Goal: Task Accomplishment & Management: Manage account settings

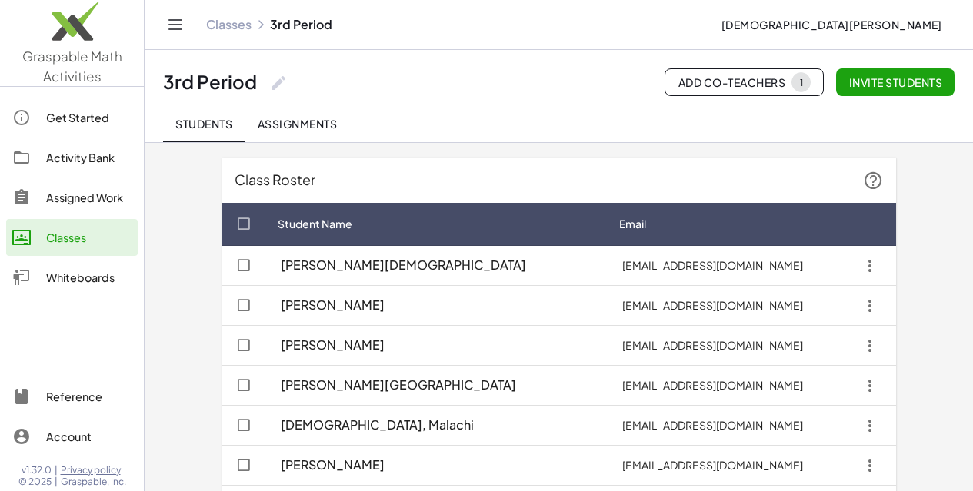
scroll to position [563, 0]
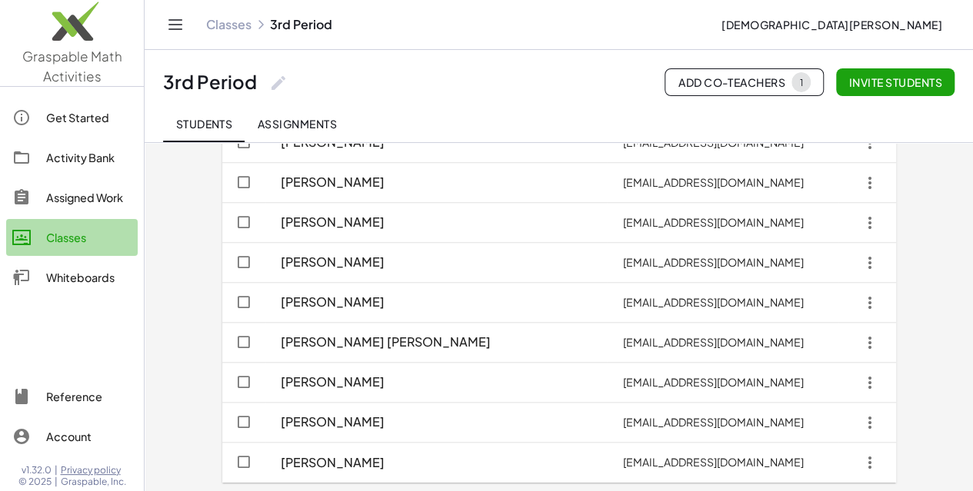
click at [73, 233] on div "Classes" at bounding box center [88, 237] width 85 height 18
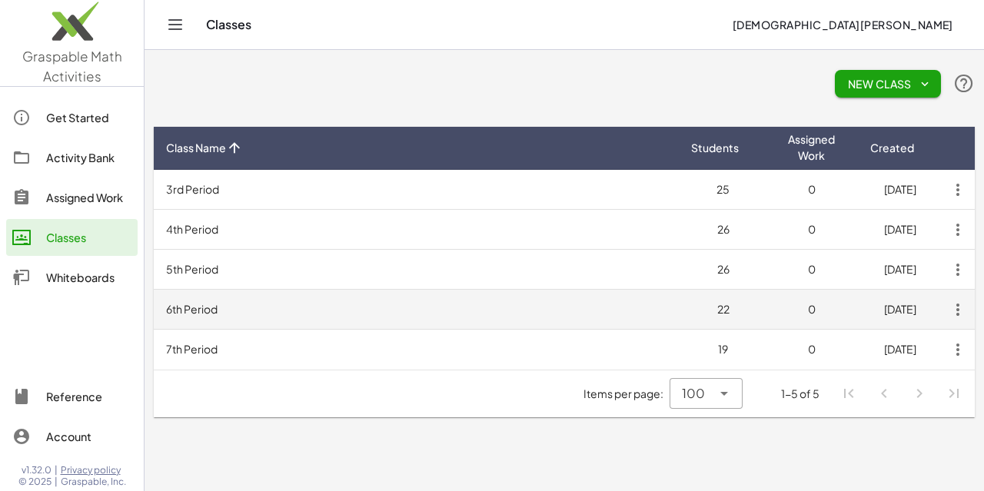
click at [229, 311] on td "6th Period" at bounding box center [416, 310] width 525 height 40
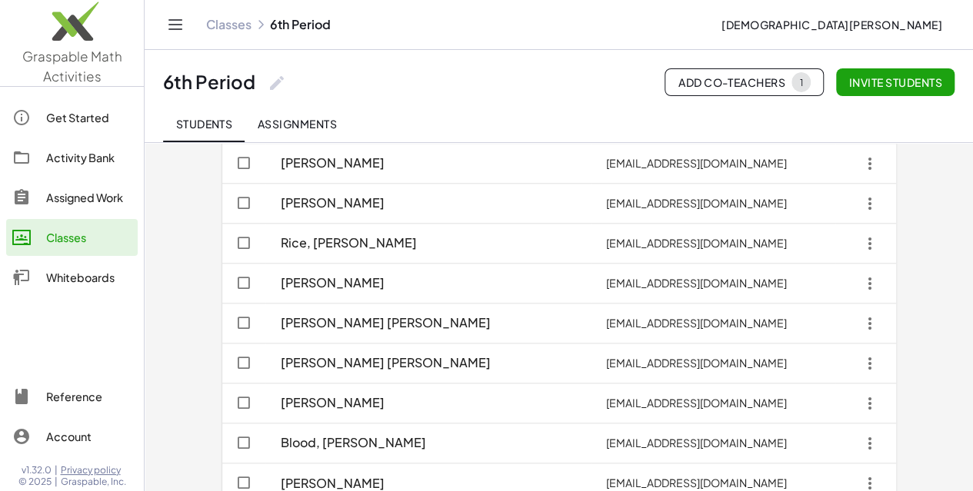
scroll to position [643, 0]
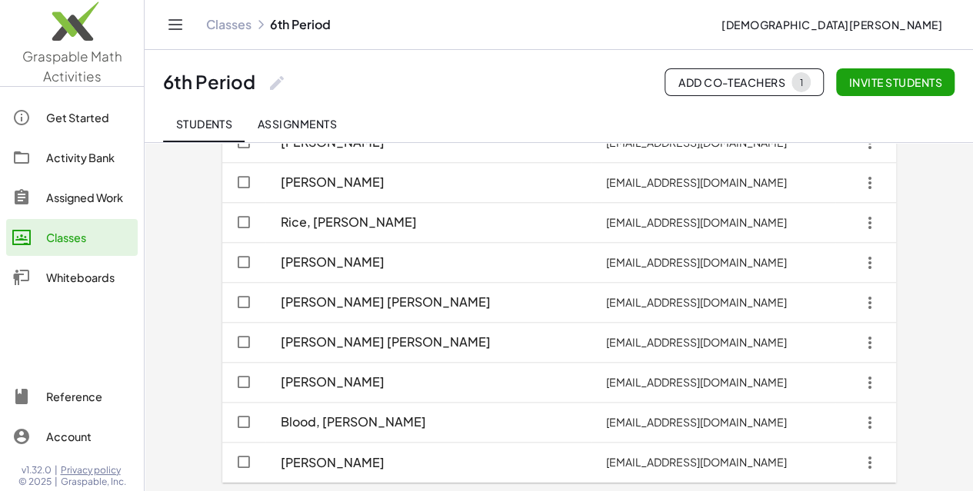
click at [891, 85] on span "Invite students" at bounding box center [895, 82] width 94 height 14
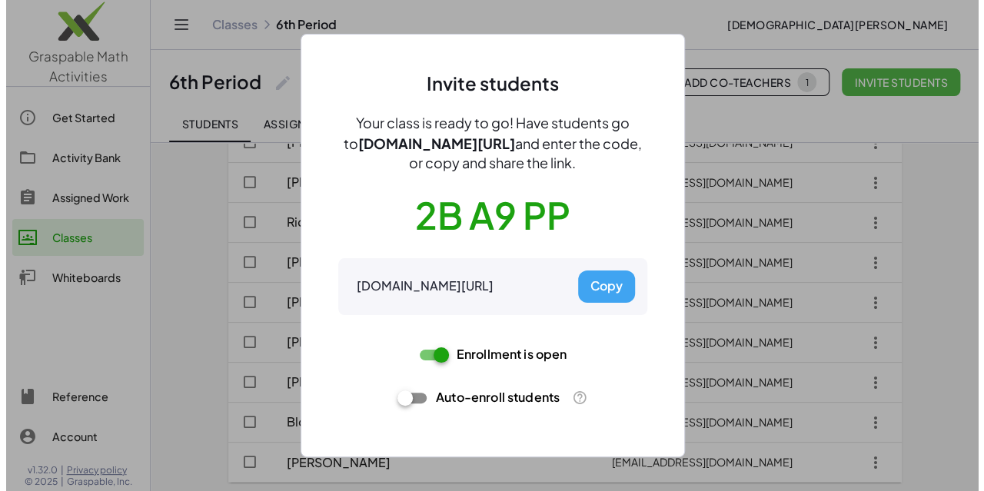
scroll to position [0, 0]
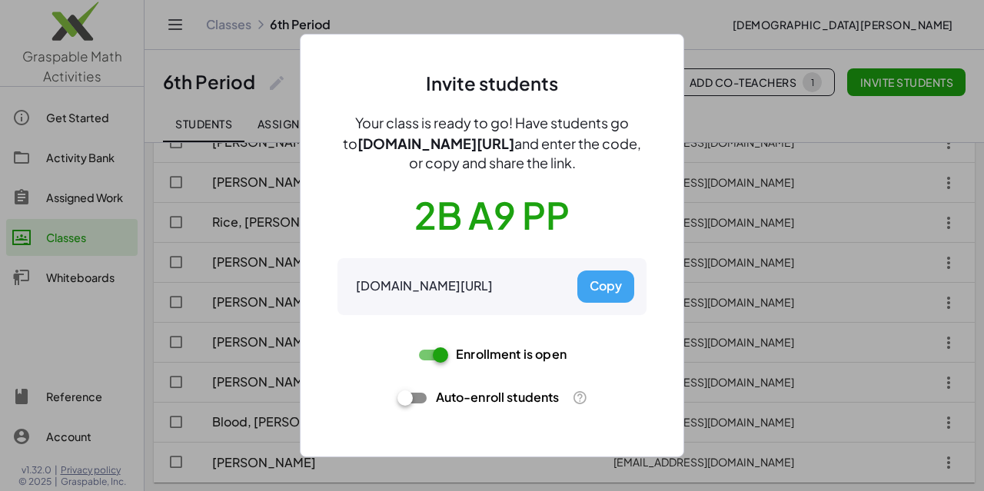
click at [57, 231] on div at bounding box center [492, 245] width 984 height 491
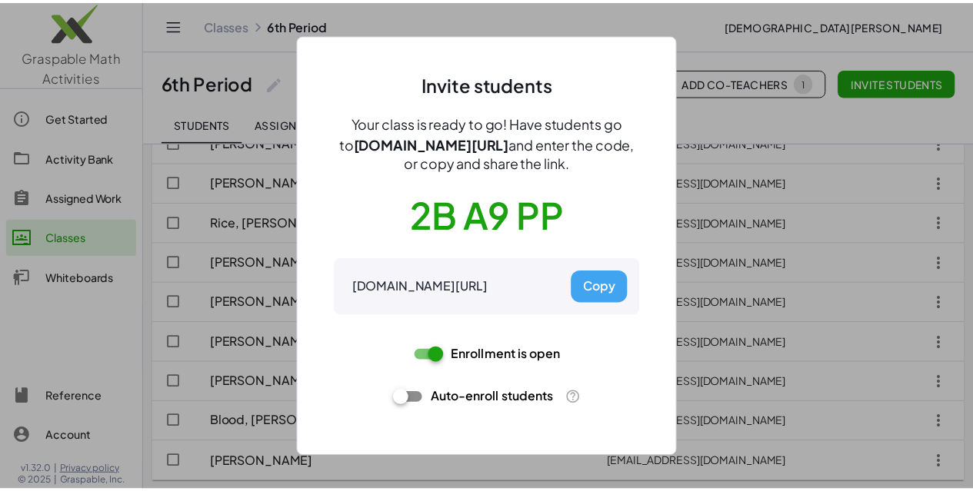
scroll to position [643, 0]
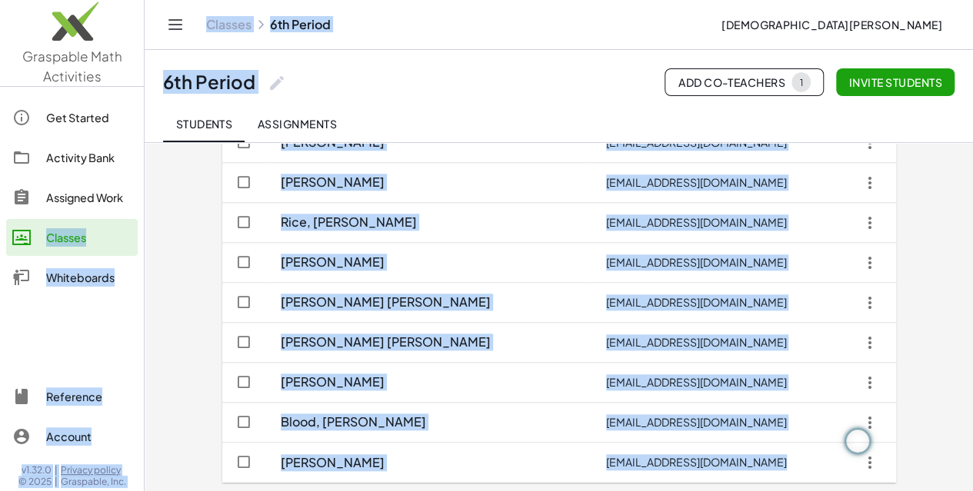
click at [50, 236] on div "Classes" at bounding box center [88, 237] width 85 height 18
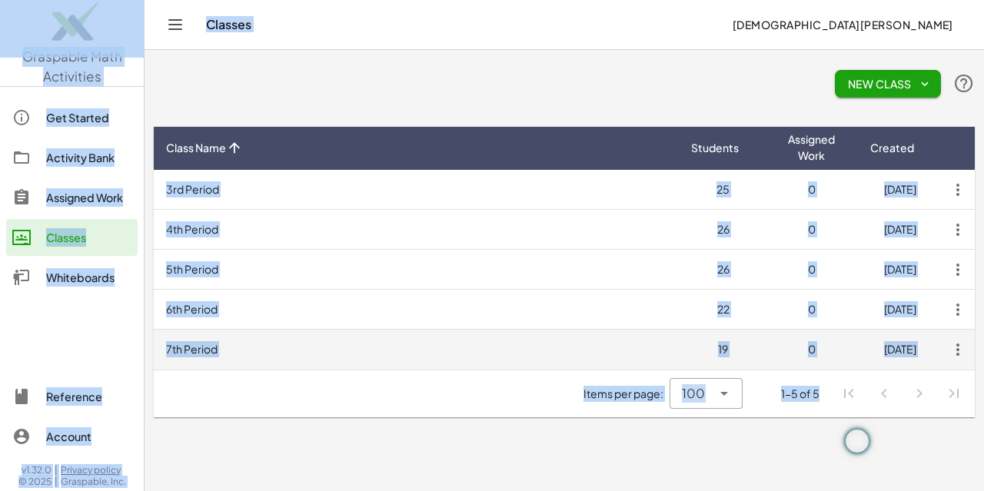
click at [343, 348] on td "7th Period" at bounding box center [416, 350] width 525 height 40
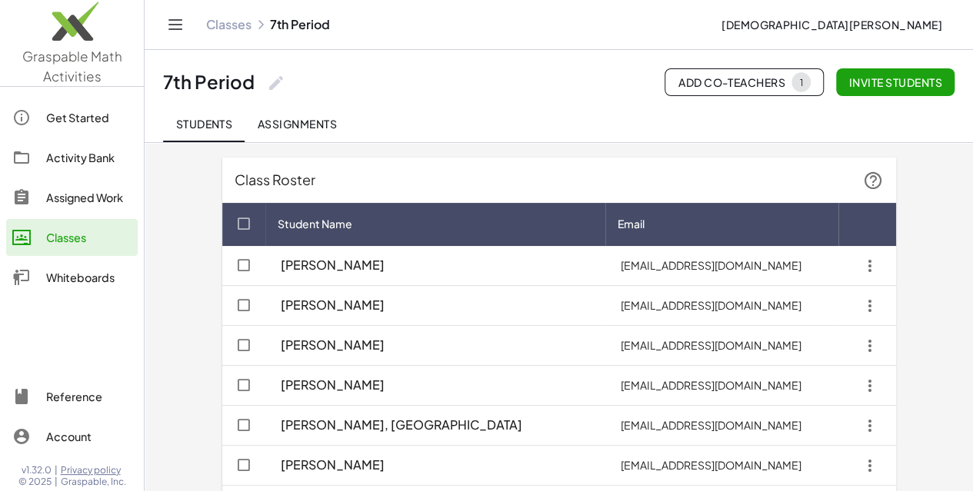
click at [898, 80] on span "Invite students" at bounding box center [895, 82] width 94 height 14
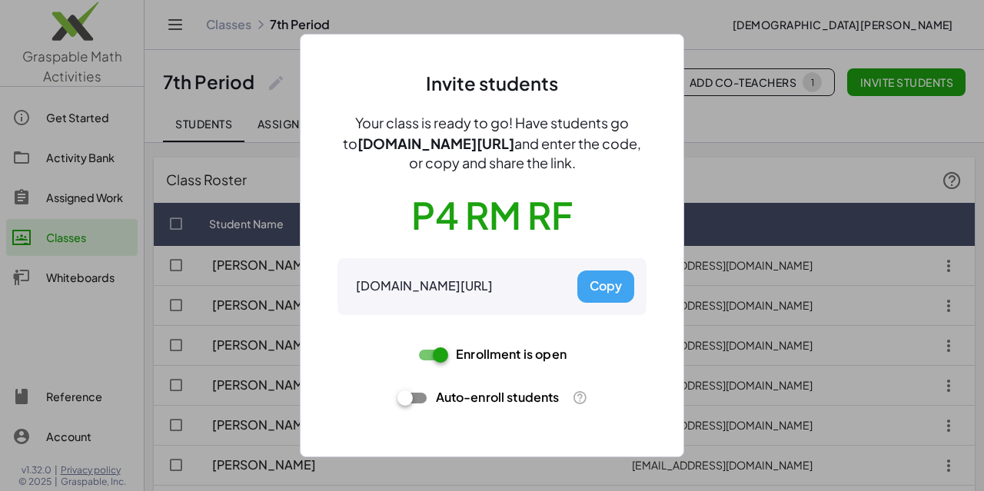
click at [774, 149] on div at bounding box center [492, 245] width 984 height 491
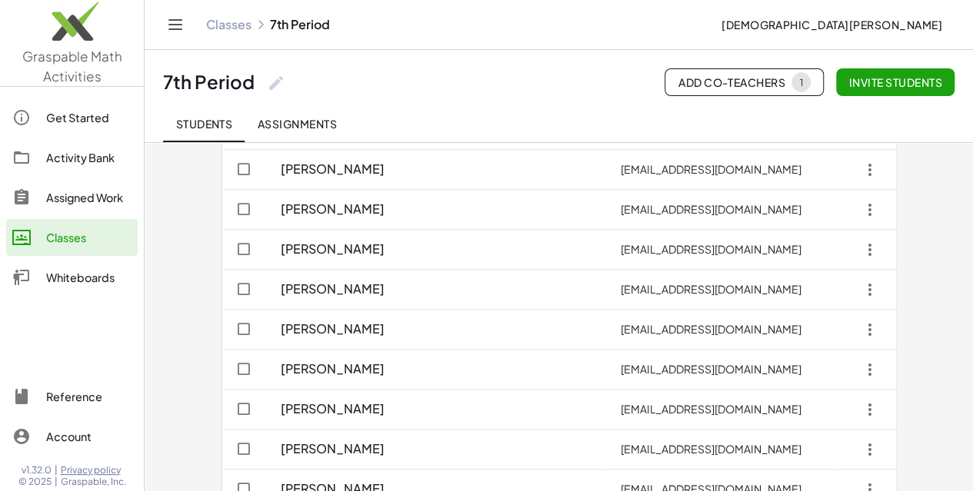
scroll to position [523, 0]
